Goal: Information Seeking & Learning: Find specific fact

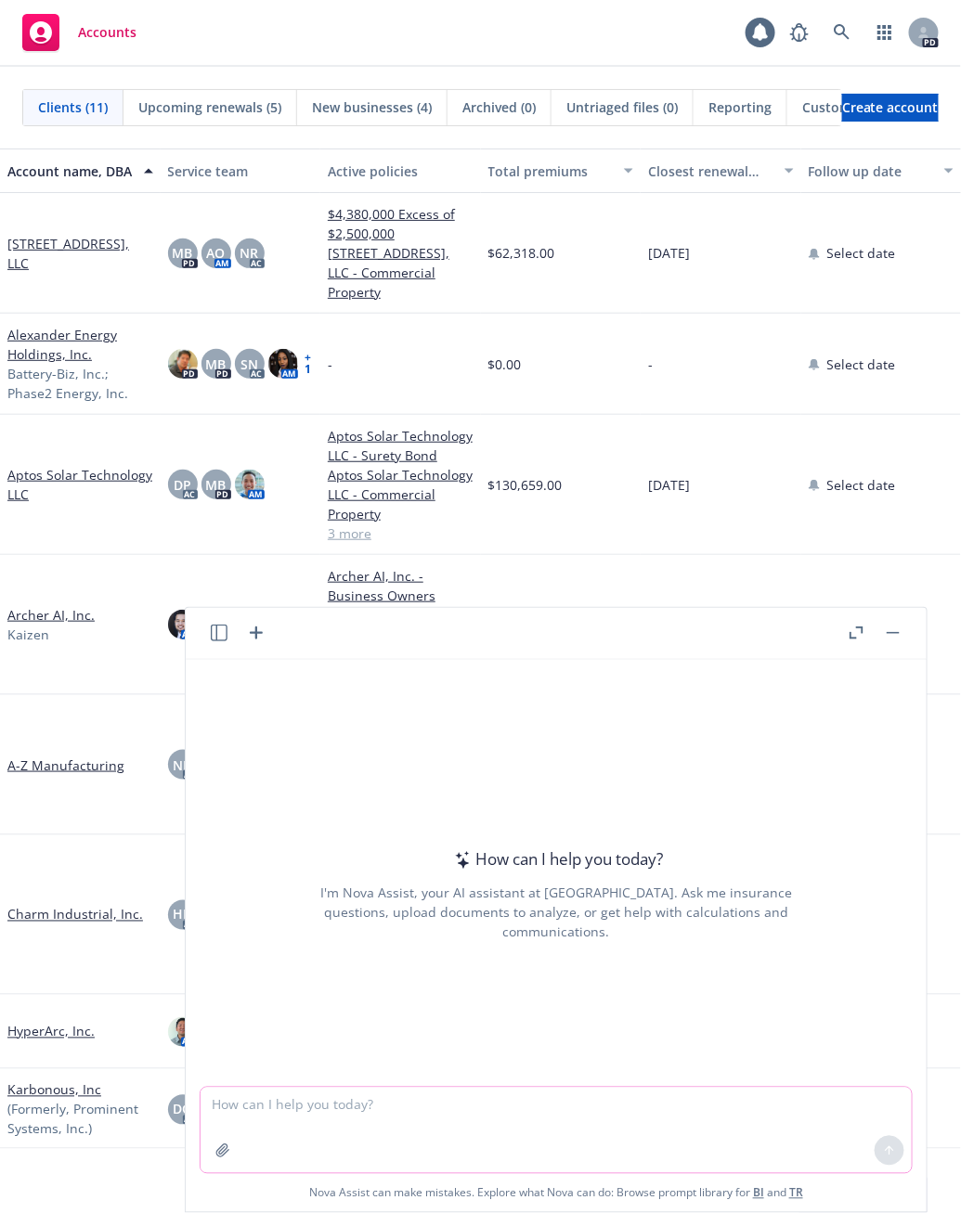
click at [369, 1110] on textarea at bounding box center [556, 1130] width 711 height 85
type textarea "h"
type textarea "who is [GEOGRAPHIC_DATA], [US_STATE], [GEOGRAPHIC_DATA]"
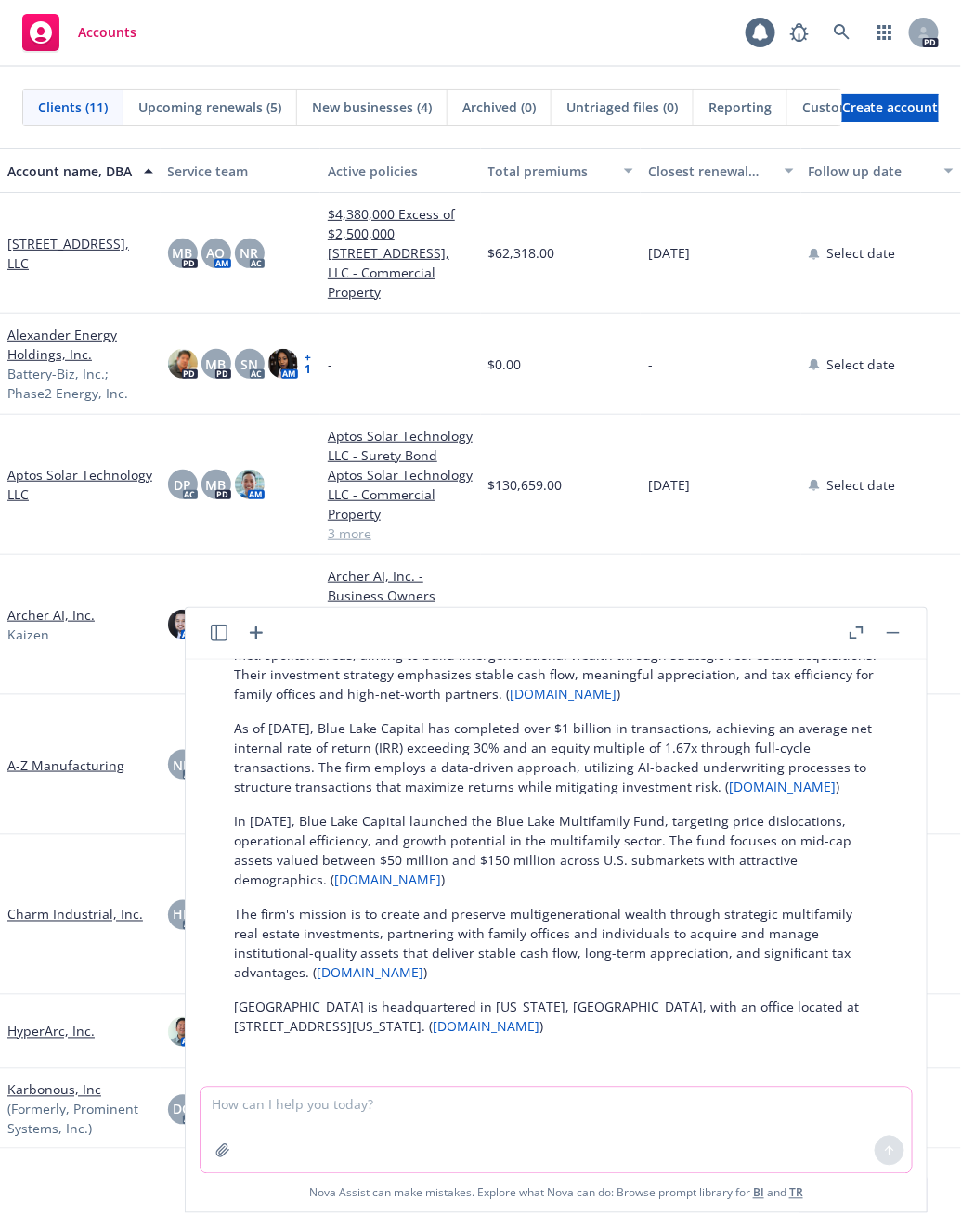
scroll to position [152, 0]
click at [520, 1025] on link "[DOMAIN_NAME]" at bounding box center [486, 1025] width 107 height 18
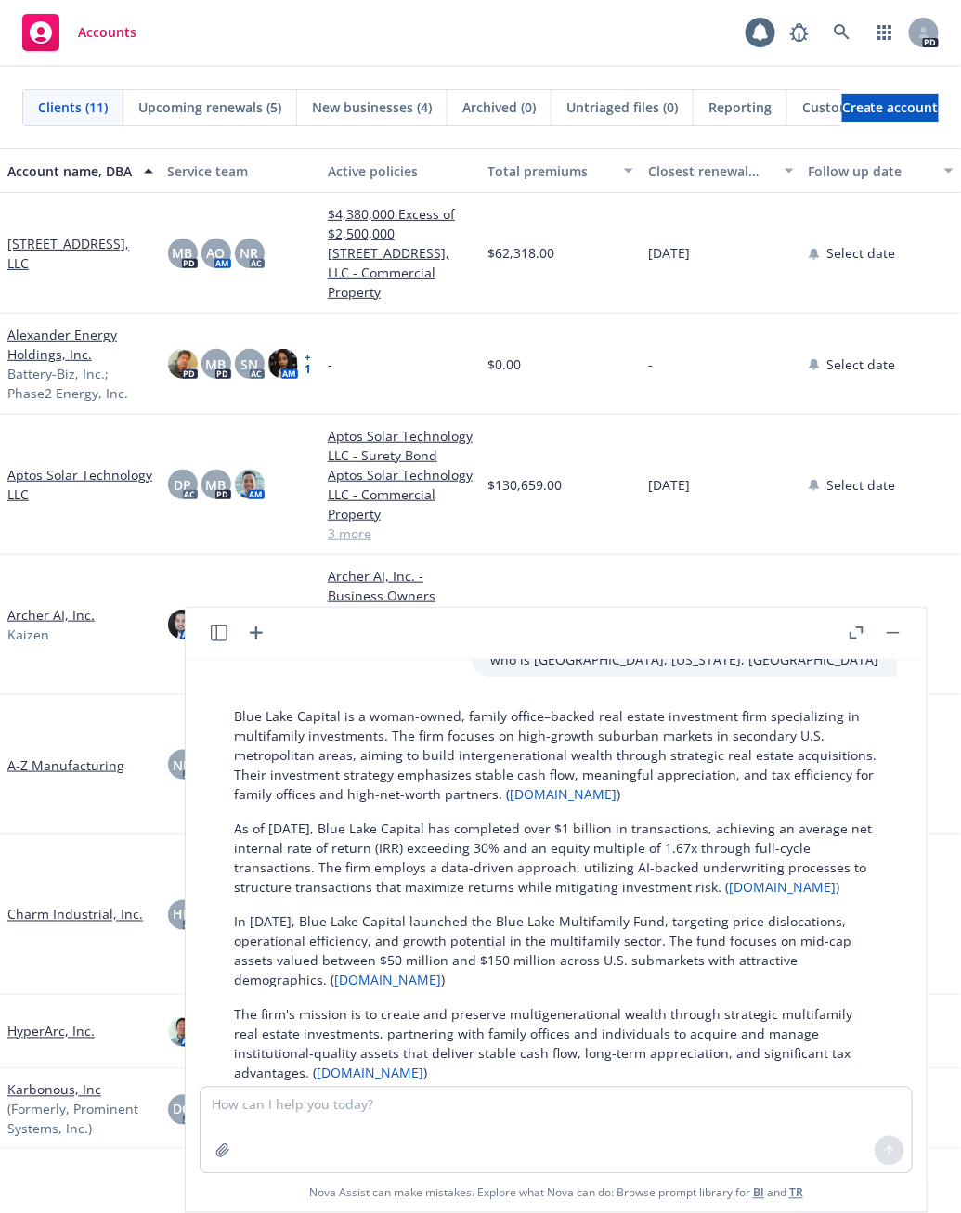
scroll to position [0, 0]
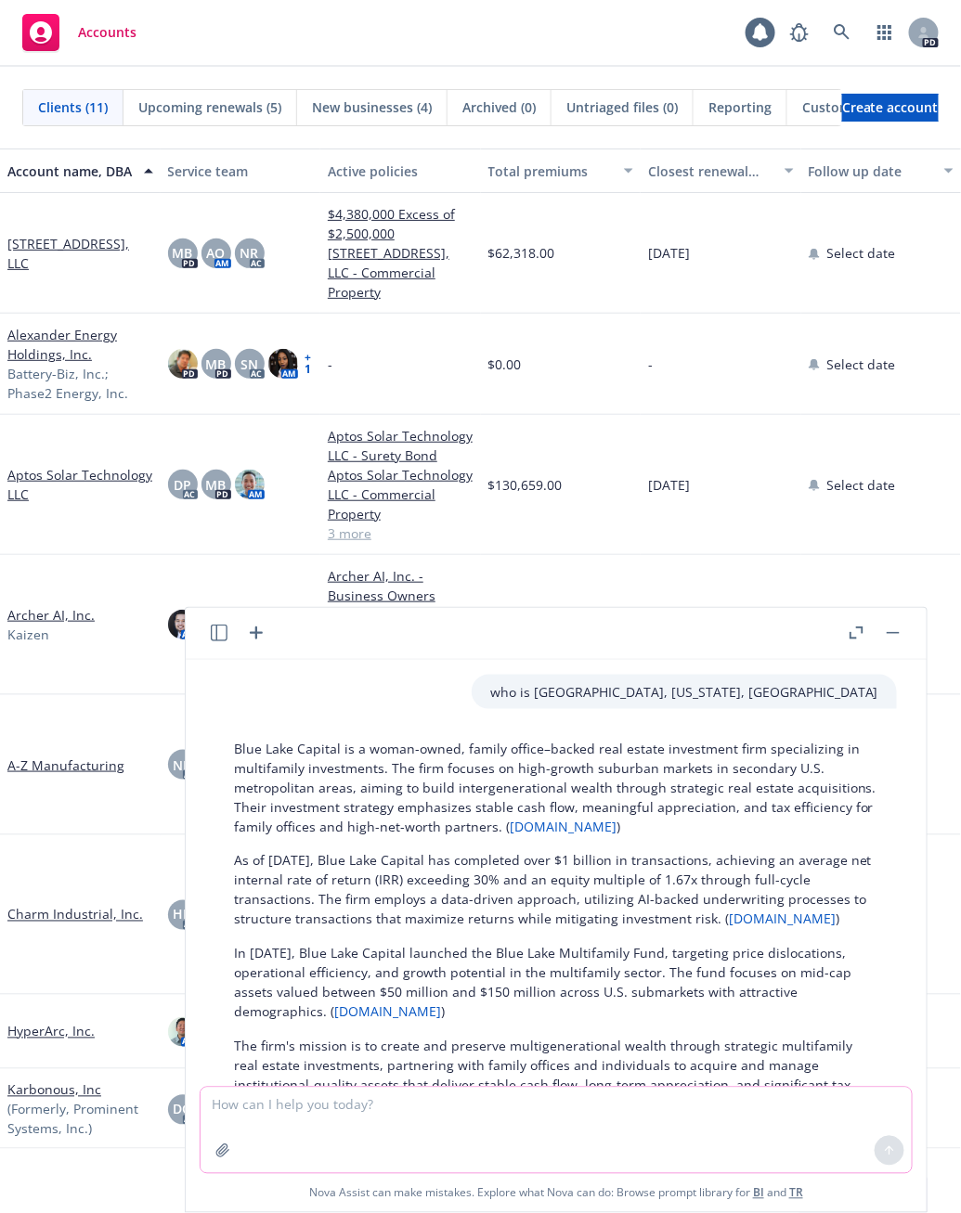
click at [403, 1111] on textarea at bounding box center [556, 1130] width 711 height 85
type textarea "who is blue lake capital, llc"
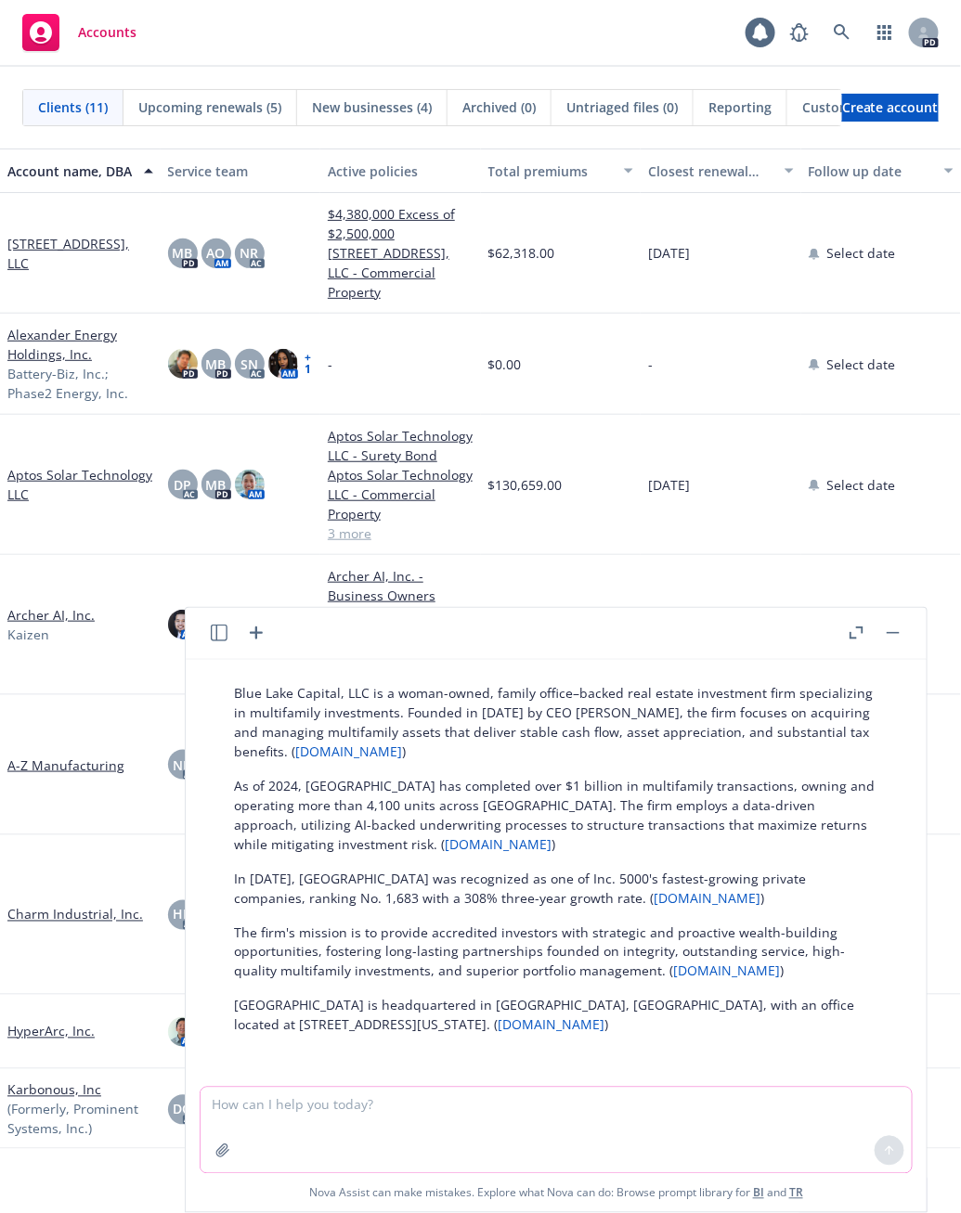
scroll to position [598, 0]
click at [513, 1096] on textarea at bounding box center [556, 1130] width 711 height 85
type textarea "who is [PERSON_NAME] of [GEOGRAPHIC_DATA]"
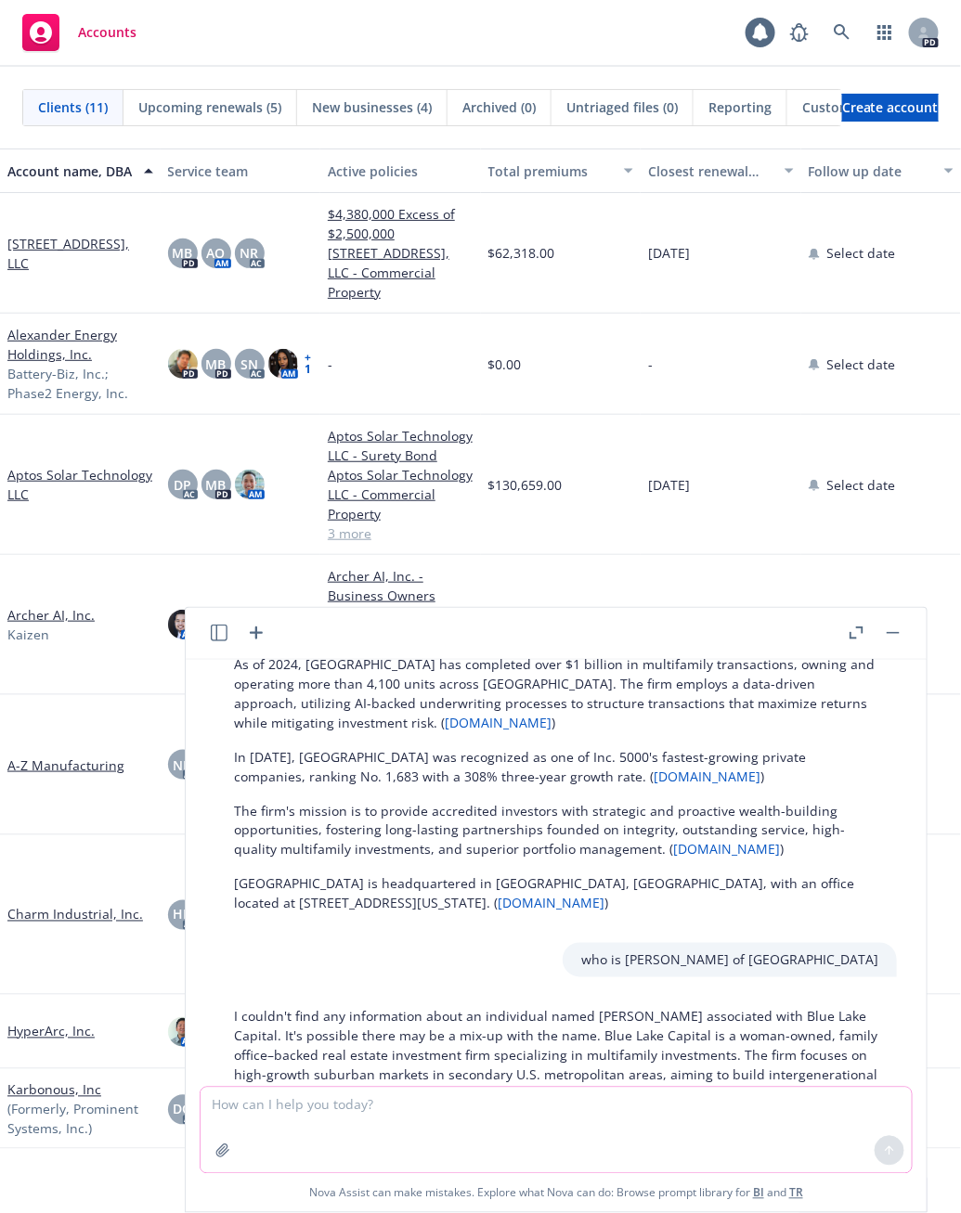
scroll to position [915, 0]
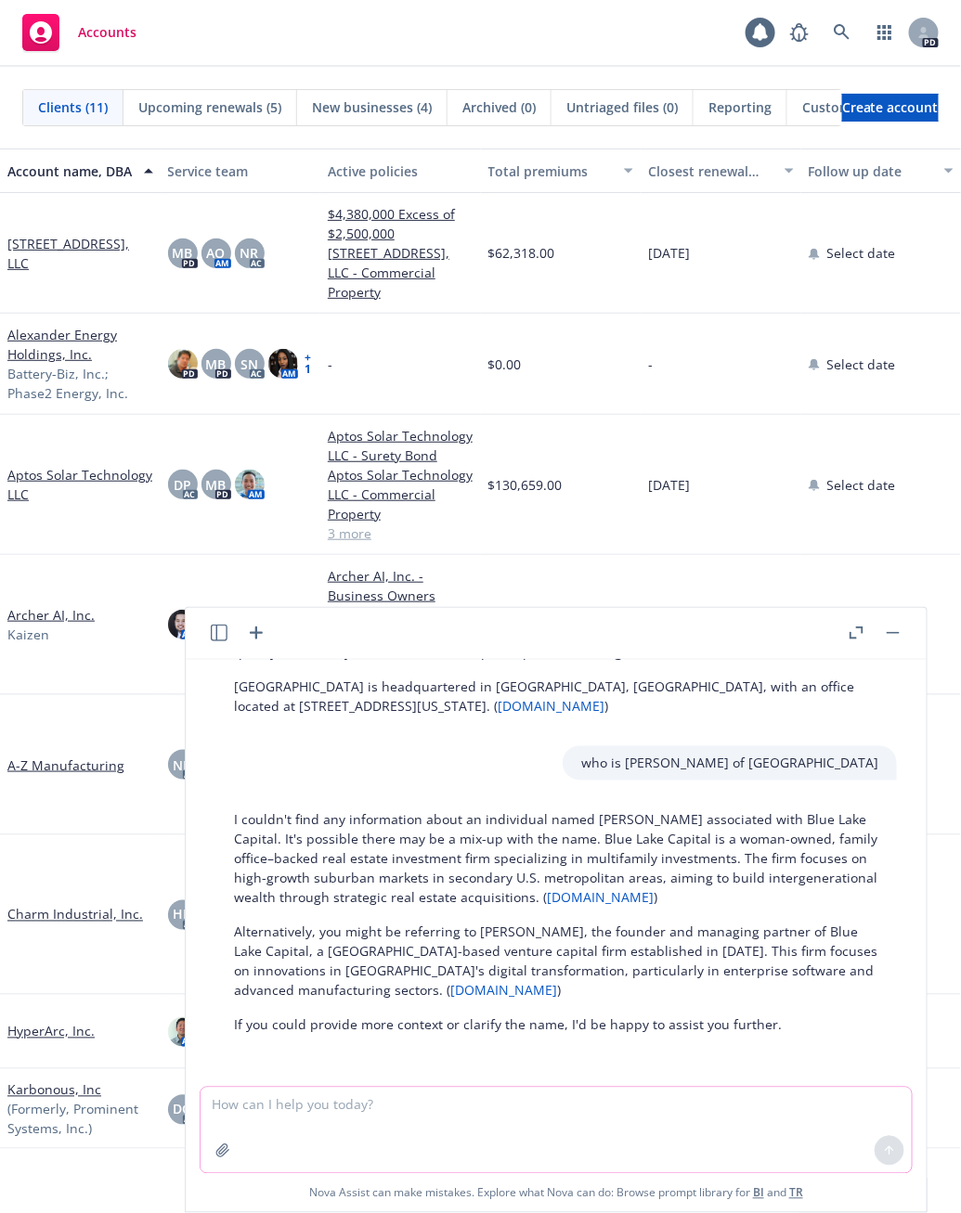
click at [359, 1103] on textarea at bounding box center [556, 1130] width 711 height 85
click at [132, 415] on div "Aptos Solar Technology LLC" at bounding box center [80, 485] width 161 height 140
click at [893, 633] on rect "button" at bounding box center [893, 633] width 13 height 2
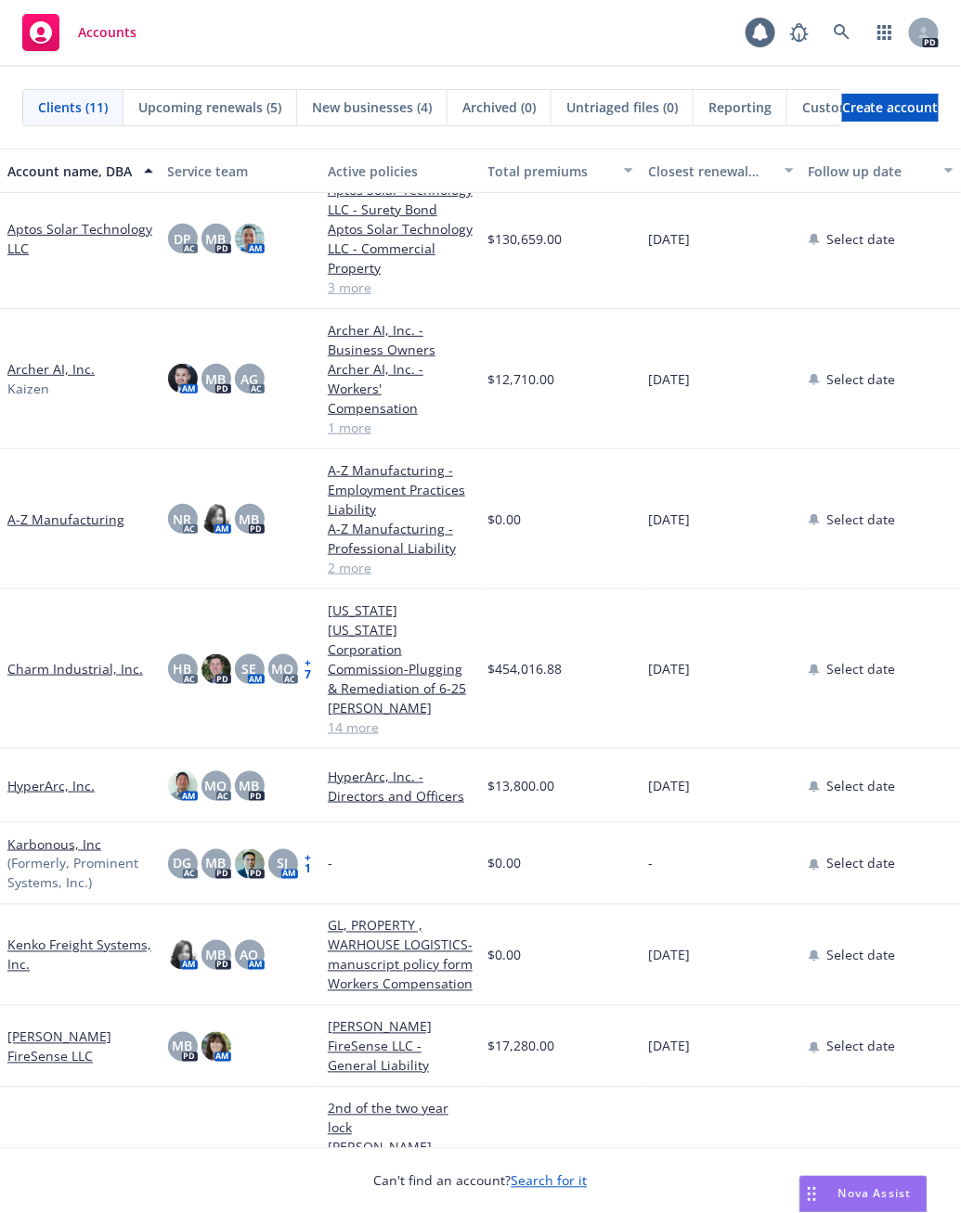
scroll to position [0, 0]
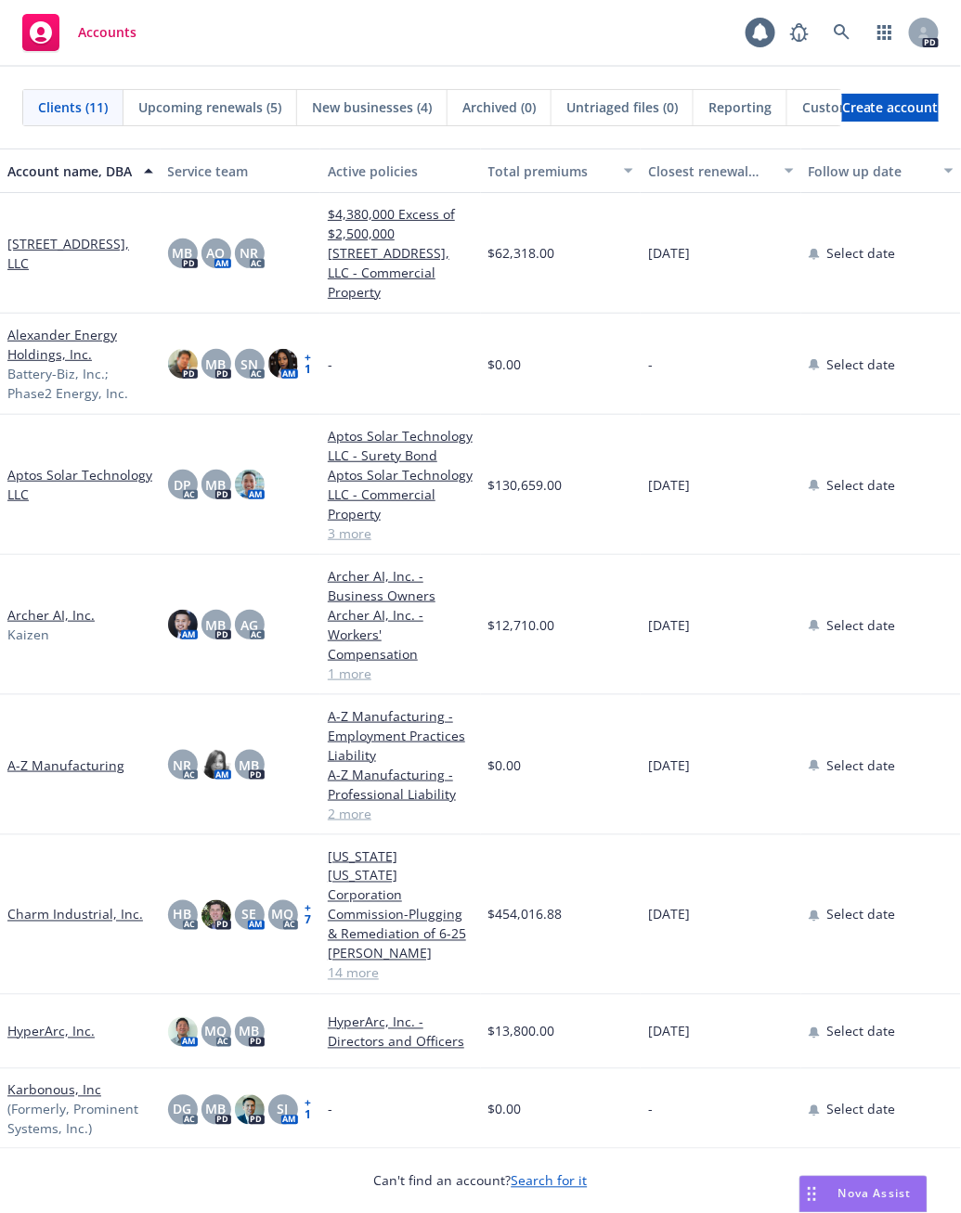
click at [285, 45] on div "Accounts 1 PD" at bounding box center [480, 33] width 961 height 67
click at [89, 835] on div "Charm Industrial, Inc." at bounding box center [80, 915] width 161 height 160
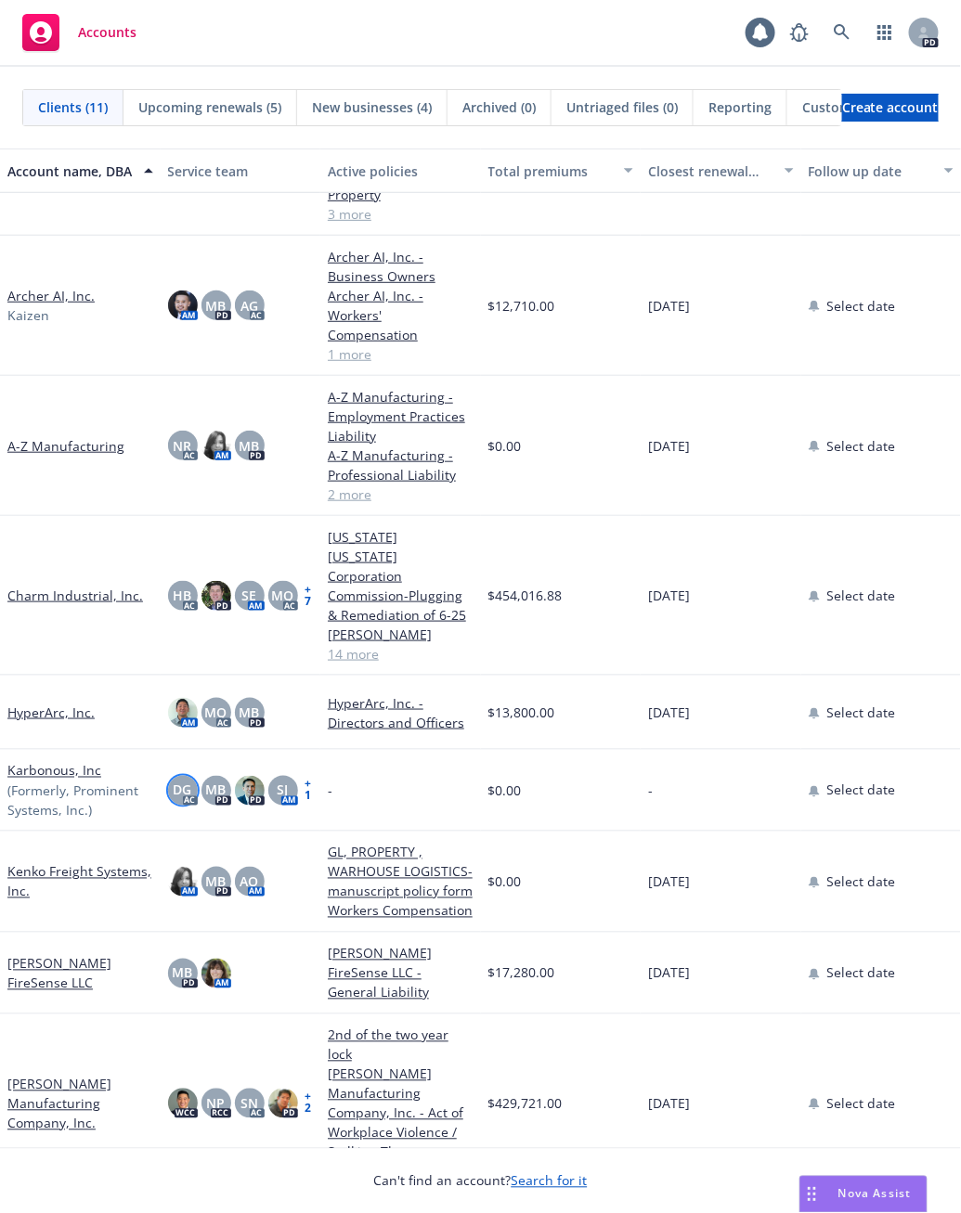
scroll to position [246, 0]
